Goal: Information Seeking & Learning: Find specific fact

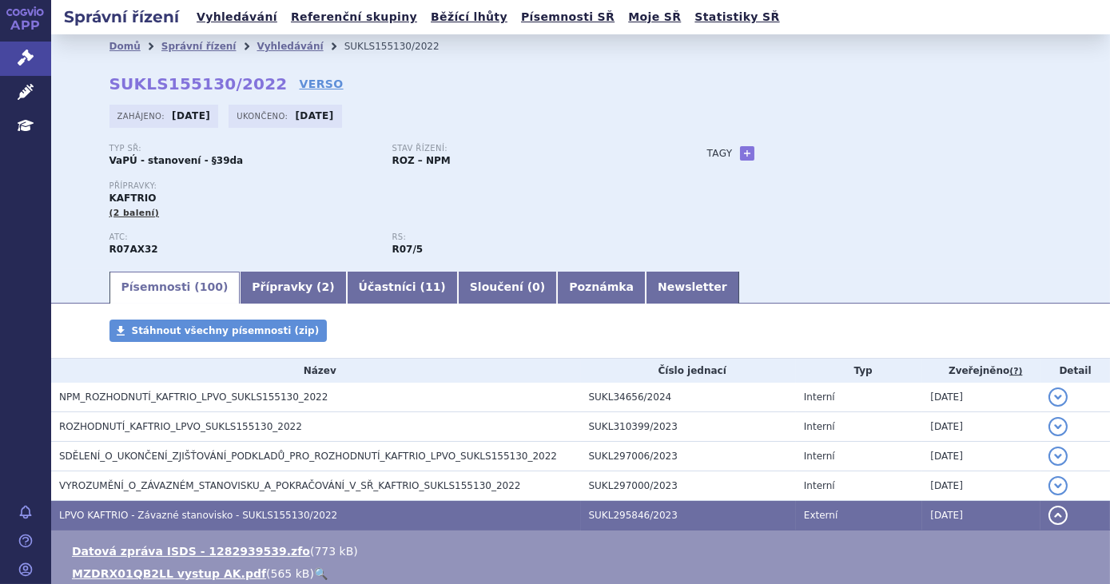
scroll to position [217, 0]
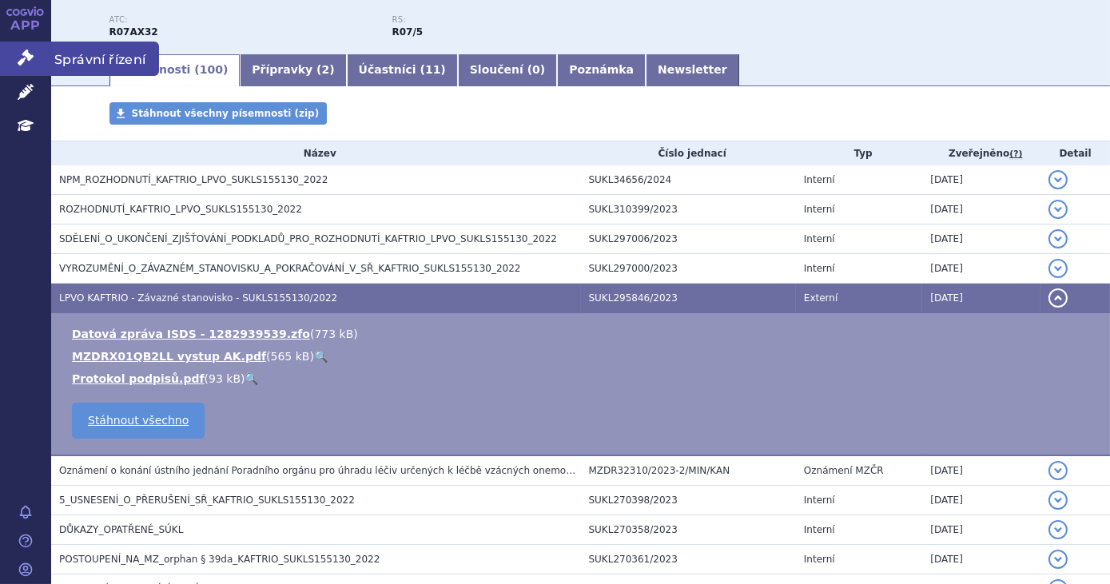
click at [19, 54] on icon at bounding box center [26, 58] width 16 height 16
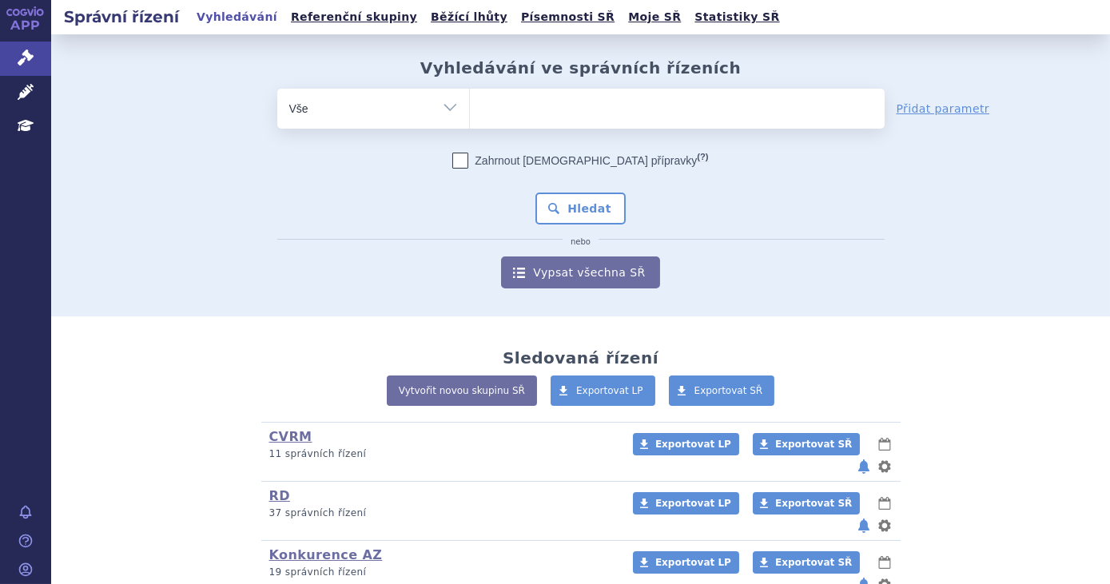
click at [561, 113] on ul at bounding box center [677, 106] width 415 height 34
click at [470, 113] on select at bounding box center [469, 108] width 1 height 40
type input "pe"
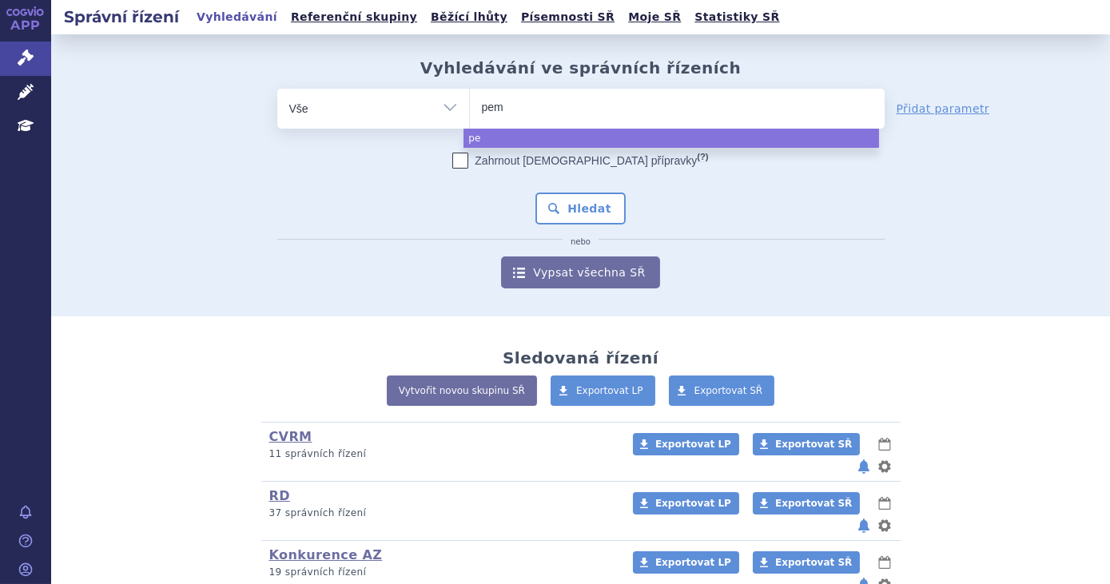
type input "pemrb"
type input "pemrbo"
type input "pemrboli"
type input "pemrboliyu"
type input "pemrboliyuma"
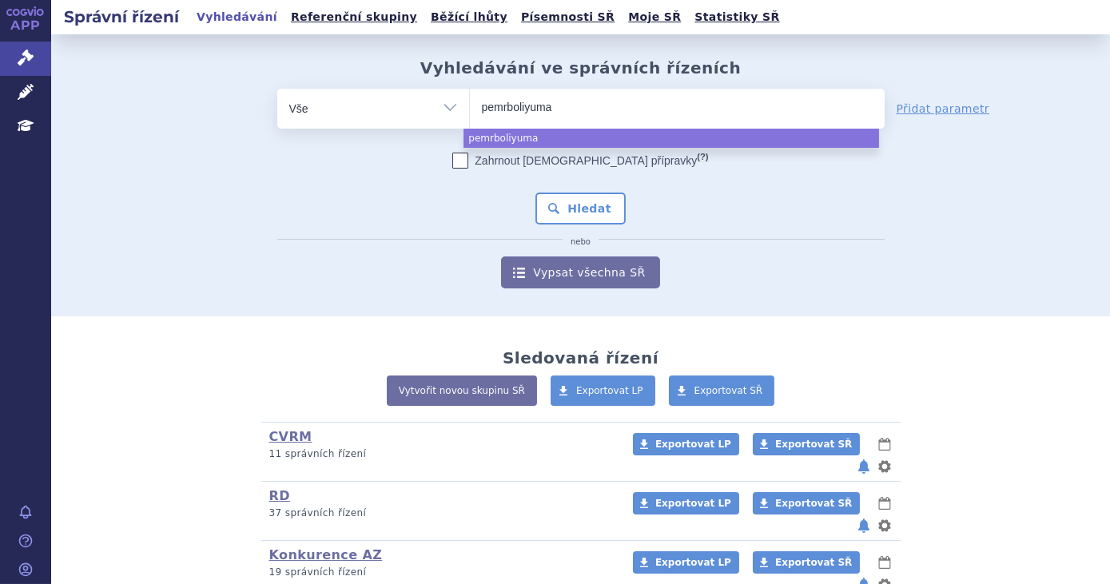
type input "pemrboliyumab"
select select "pemrboliyumab"
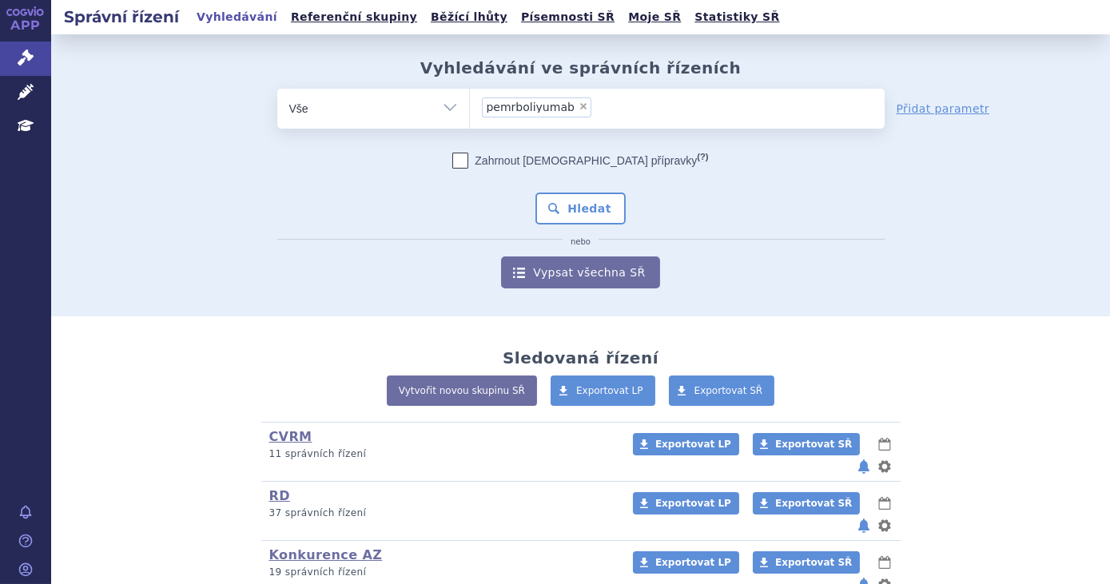
click at [579, 107] on span "×" at bounding box center [584, 106] width 10 height 10
click at [470, 107] on select "pemrboliyumab" at bounding box center [469, 108] width 1 height 40
select select
type input "pe"
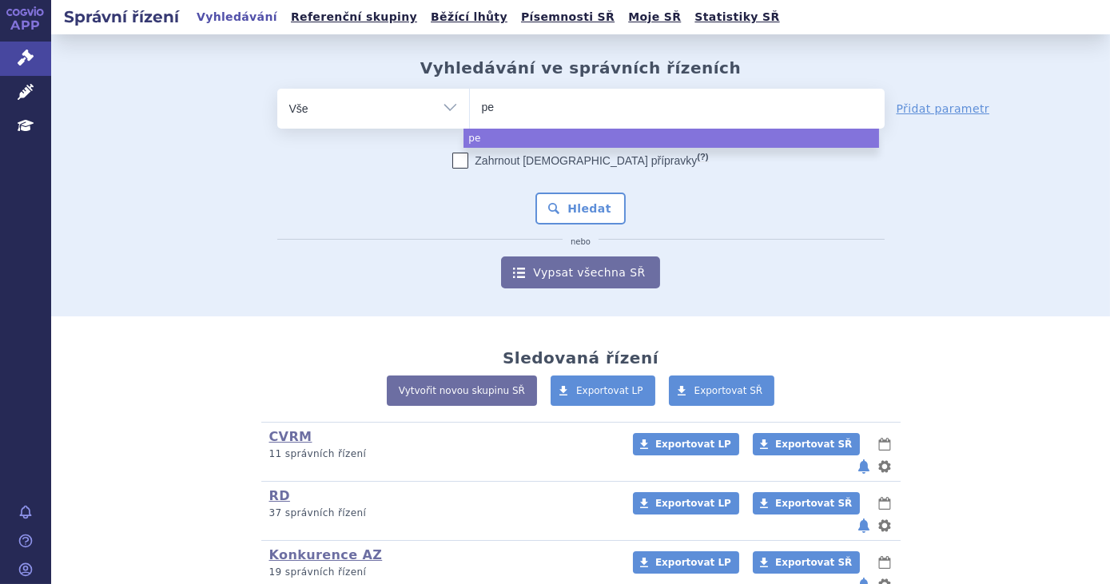
type input "pem"
type input "pemr"
type input "pem"
type input "pembr"
type input "pembroli"
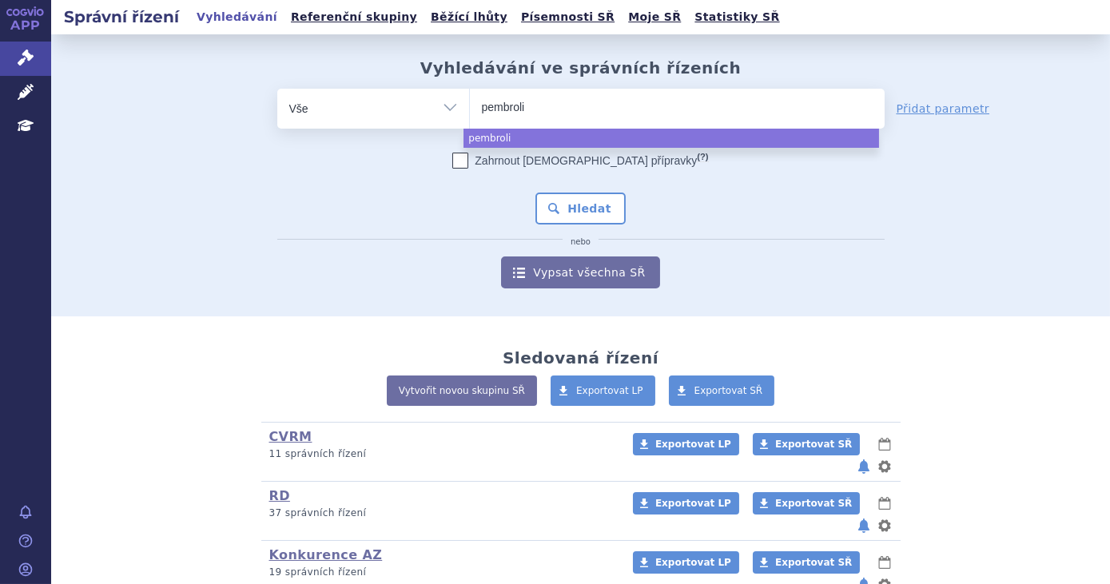
type input "pembroliz"
type input "pembrolizu"
type input "pembrolizumab"
select select "pembrolizumab"
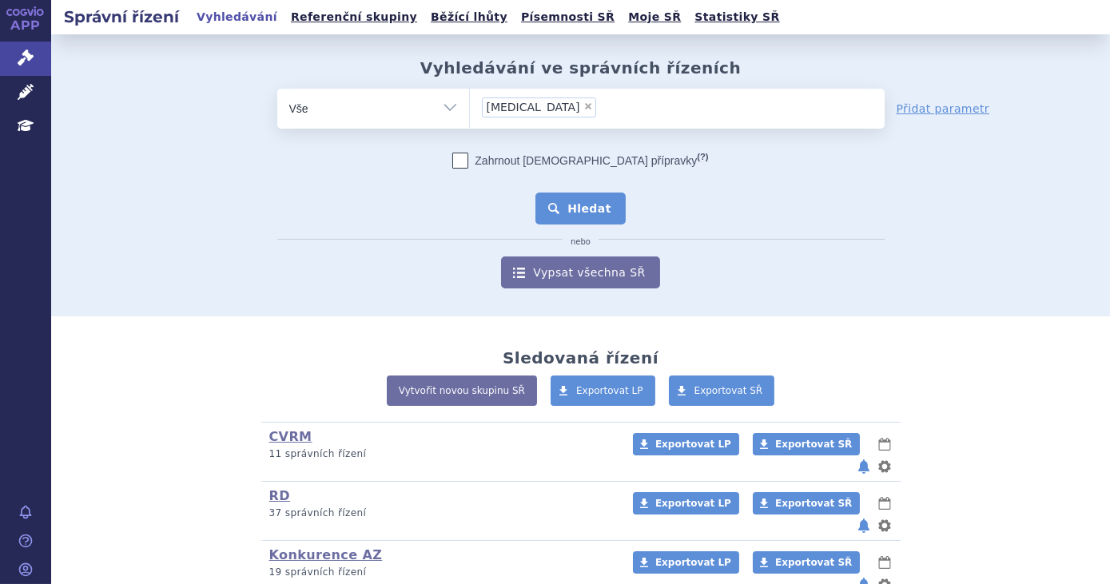
click at [599, 212] on button "Hledat" at bounding box center [580, 209] width 90 height 32
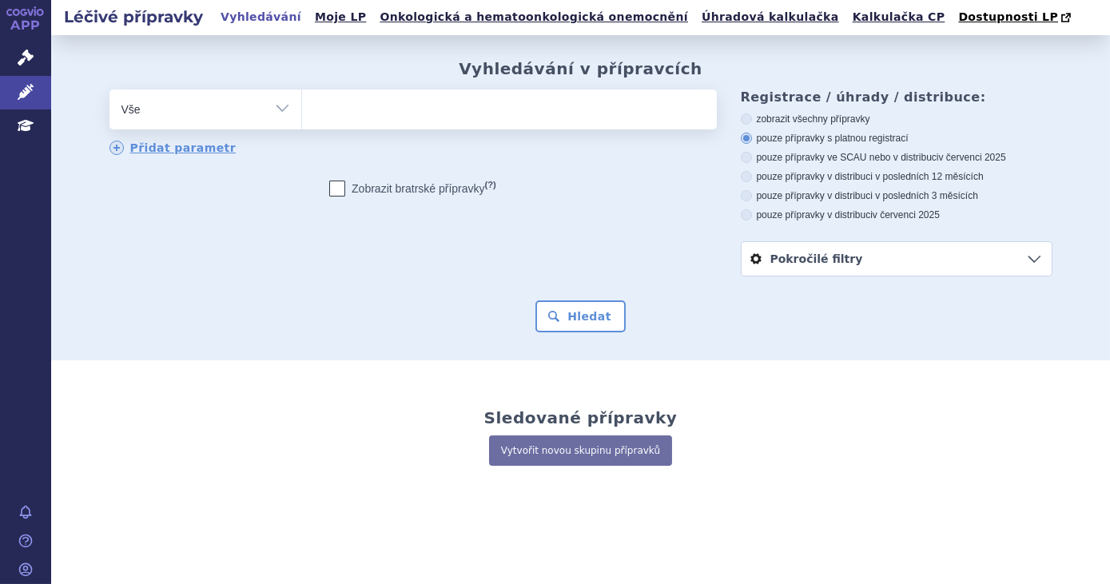
drag, startPoint x: 0, startPoint y: 0, endPoint x: 332, endPoint y: 121, distance: 353.9
click at [331, 121] on ul at bounding box center [509, 107] width 415 height 34
click at [302, 121] on select at bounding box center [301, 109] width 1 height 40
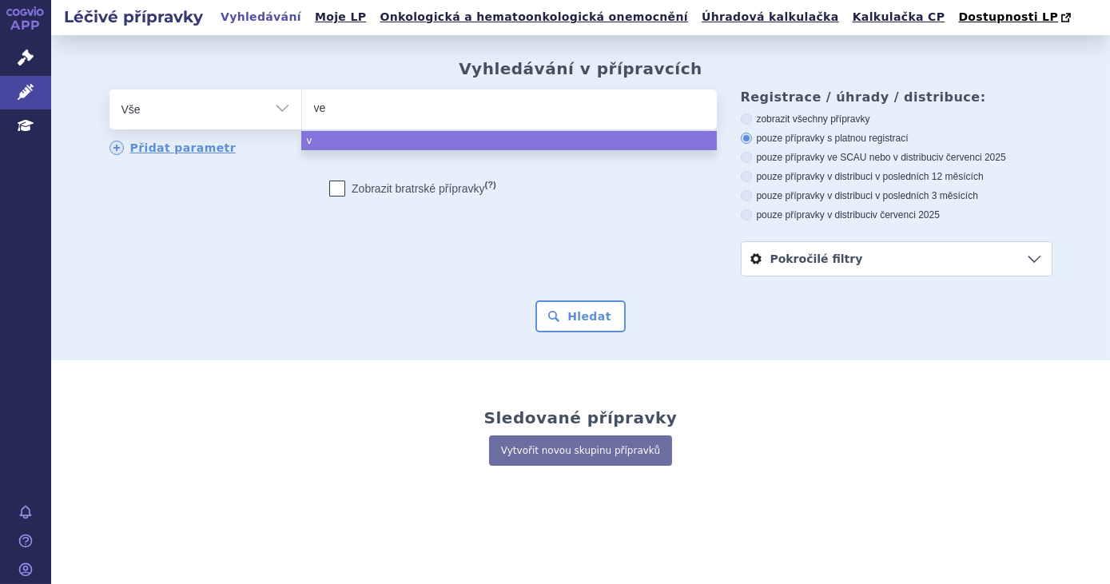
type input "ven"
type input "venet"
type input "veneto"
type input "venetokla"
type input "venetoklax"
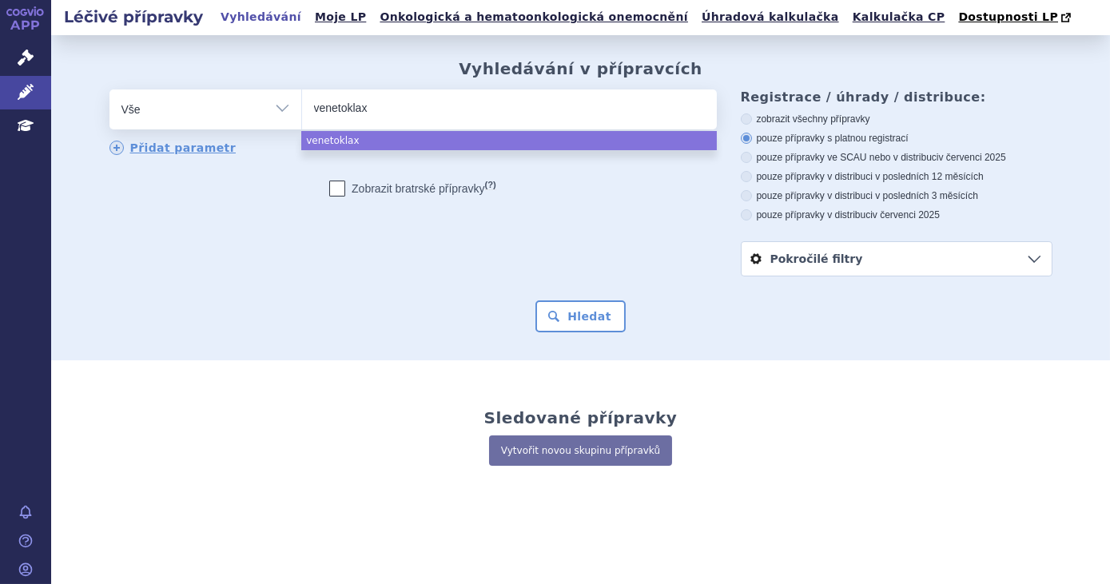
select select "venetoklax"
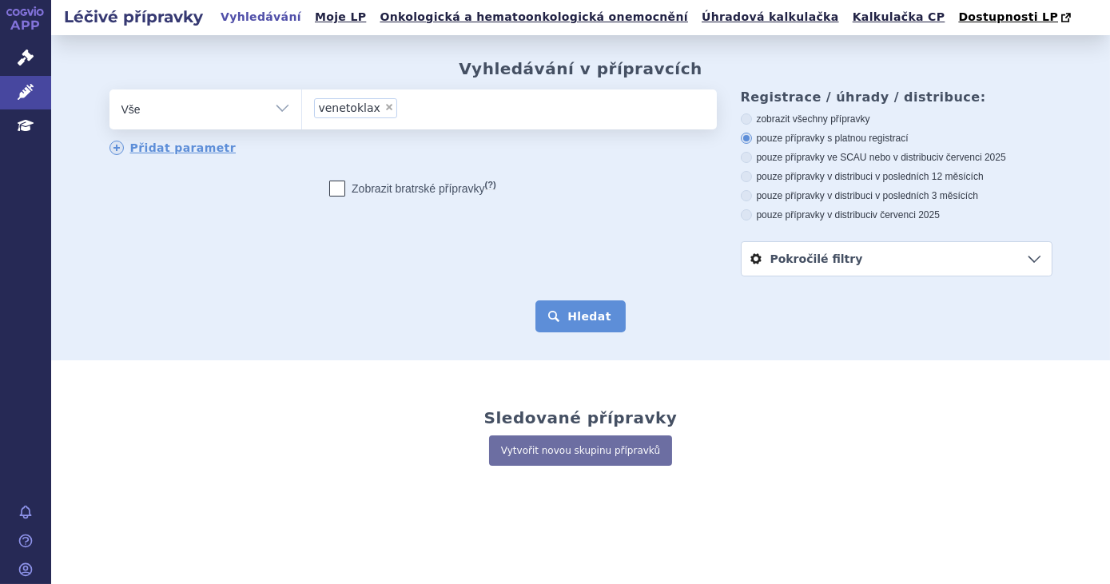
click at [596, 317] on button "Hledat" at bounding box center [580, 316] width 90 height 32
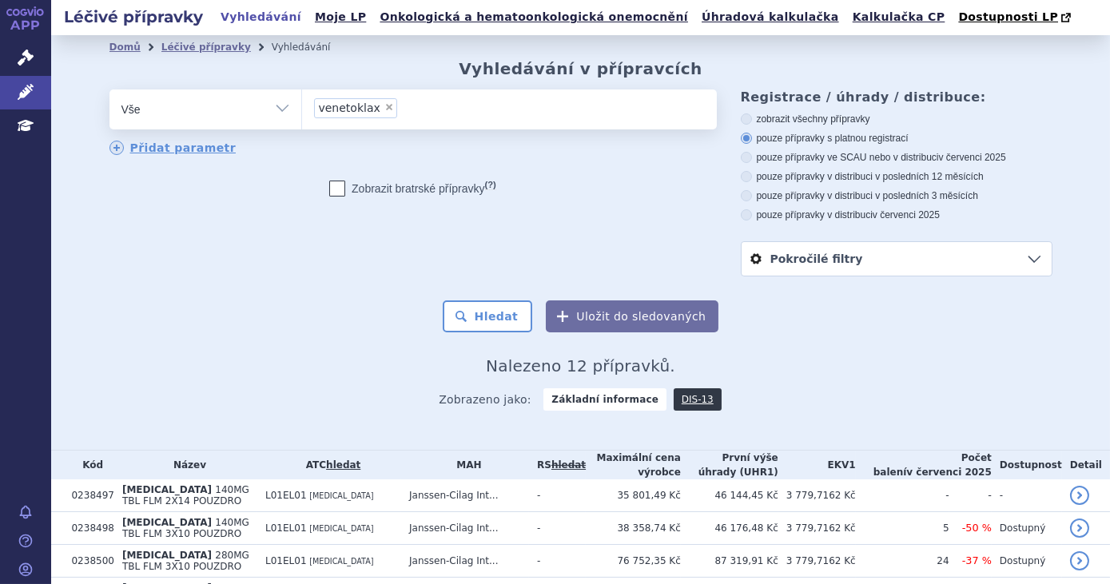
scroll to position [332, 0]
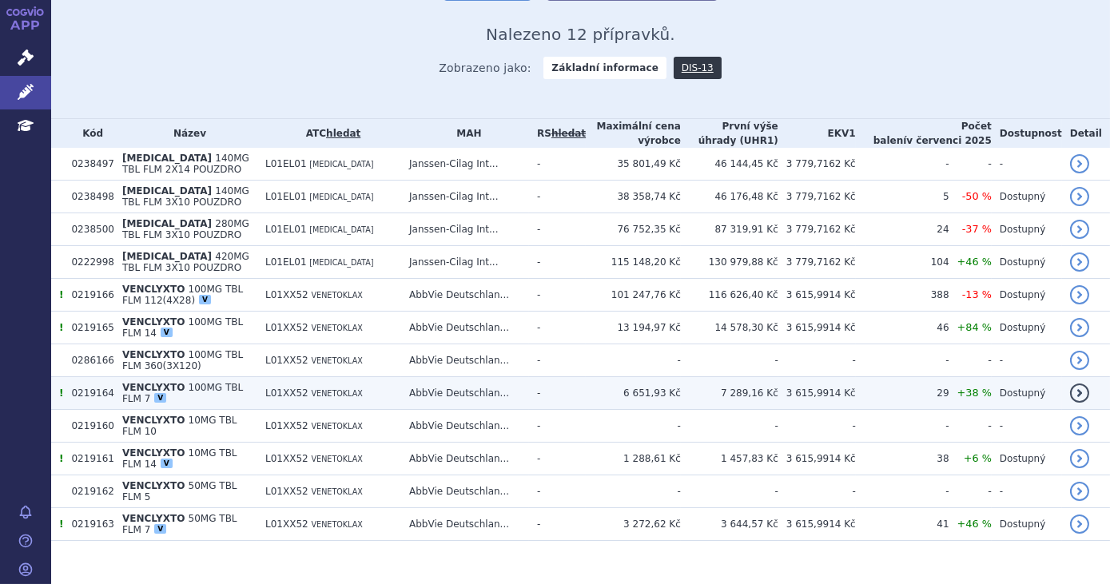
click at [451, 388] on td "AbbVie Deutschlan..." at bounding box center [465, 393] width 128 height 33
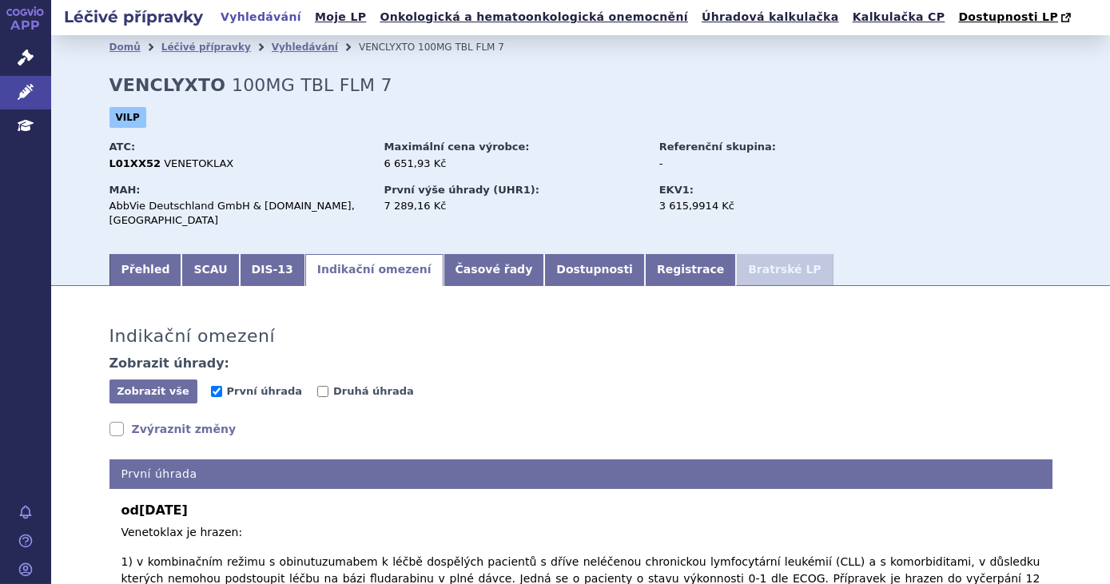
scroll to position [217, 0]
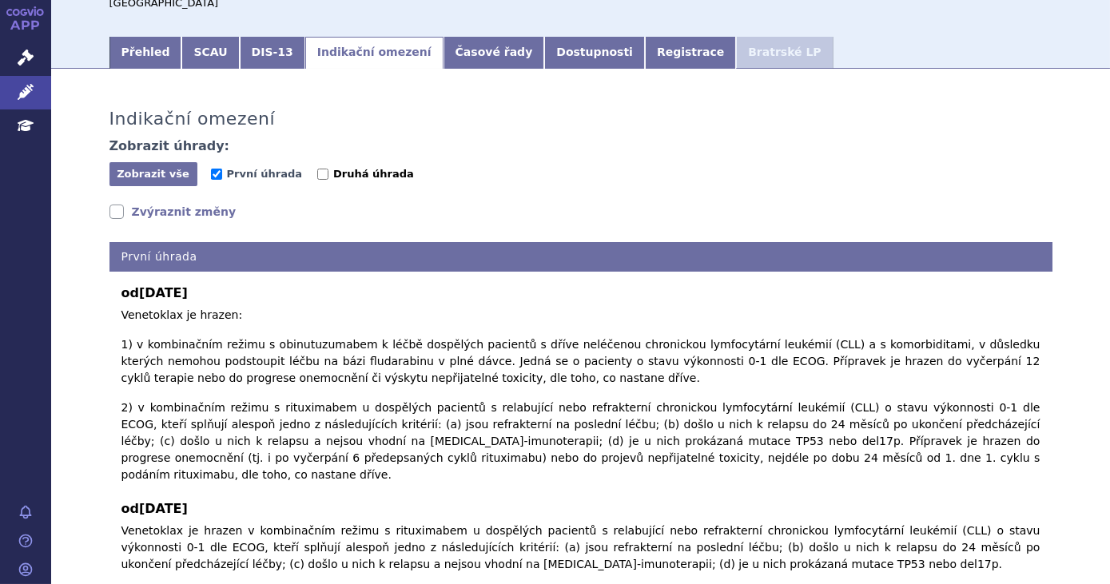
click at [343, 168] on span "Druhá úhrada" at bounding box center [373, 174] width 81 height 12
click at [328, 169] on input "Druhá úhrada" at bounding box center [322, 174] width 11 height 11
checkbox input "true"
click at [165, 168] on span "Zobrazit vše" at bounding box center [153, 174] width 73 height 12
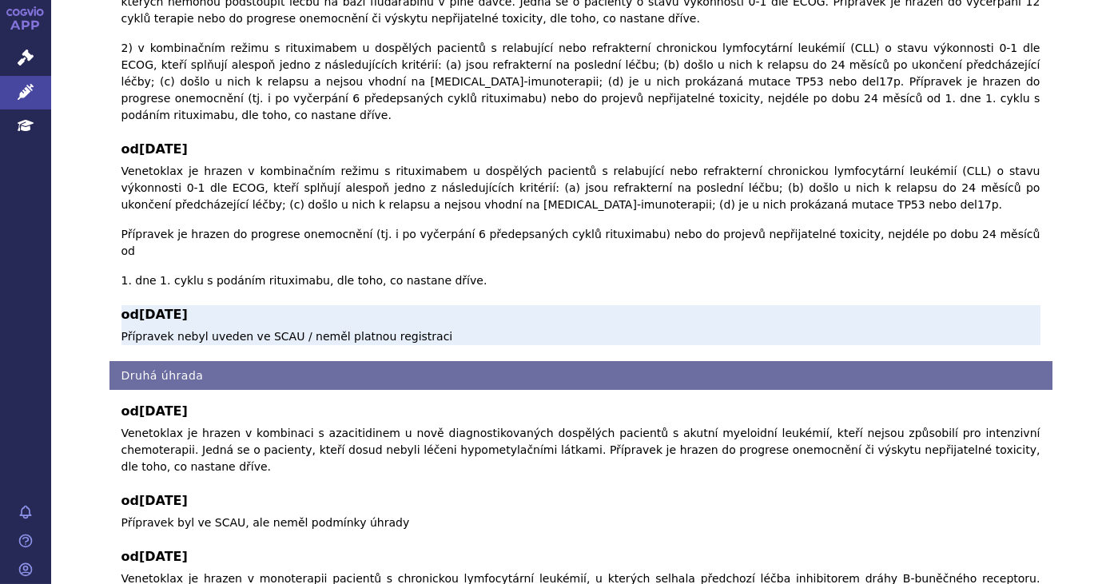
scroll to position [0, 0]
